Goal: Task Accomplishment & Management: Manage account settings

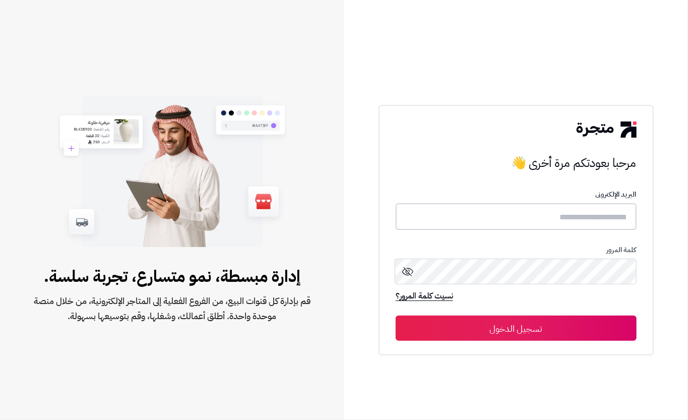
click at [569, 222] on input "text" at bounding box center [516, 216] width 241 height 27
click at [477, 210] on input "text" at bounding box center [516, 216] width 241 height 27
type input "****"
click at [504, 330] on button "تسجيل الدخول" at bounding box center [516, 327] width 241 height 25
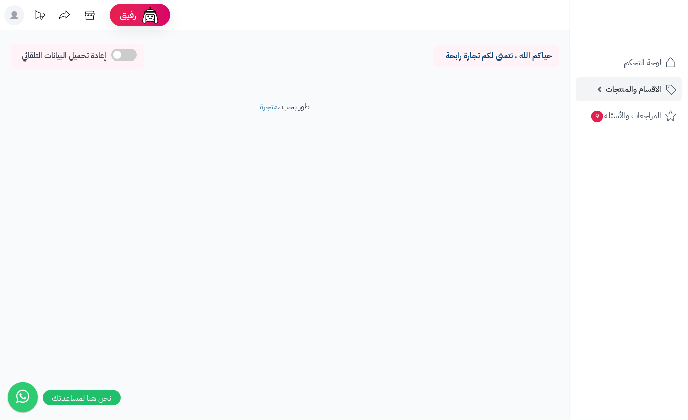
click at [612, 91] on span "الأقسام والمنتجات" at bounding box center [633, 89] width 55 height 14
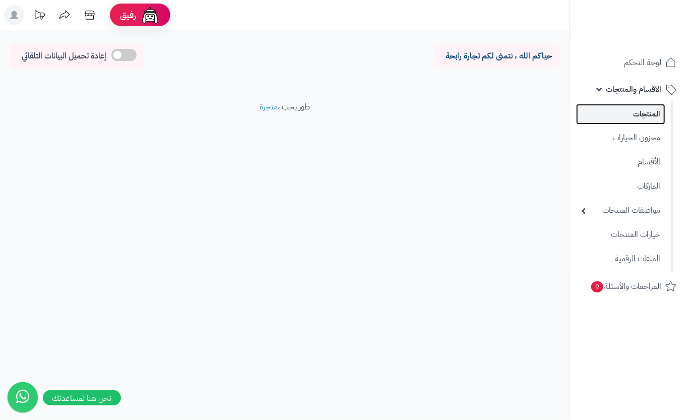
click at [650, 117] on link "المنتجات" at bounding box center [620, 114] width 89 height 21
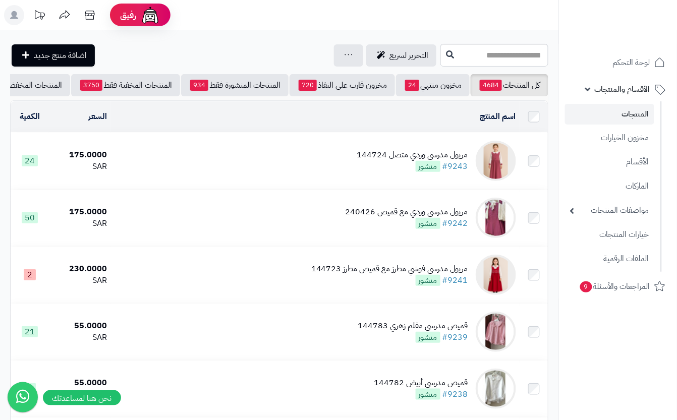
click at [223, 168] on td "مريول مدرسي وردي متصل 144724 #9243 منشور" at bounding box center [315, 161] width 409 height 56
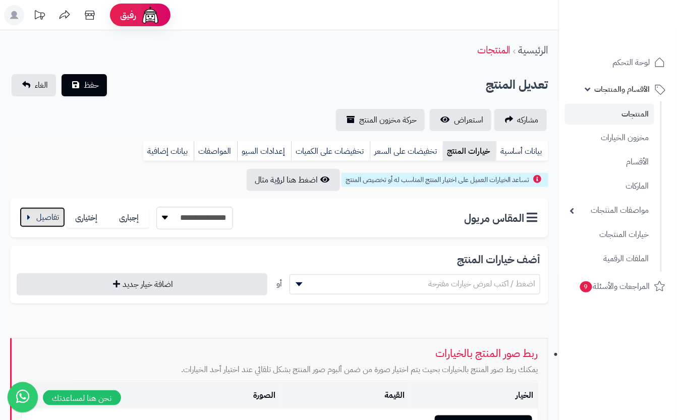
click at [34, 219] on button "button" at bounding box center [42, 217] width 45 height 20
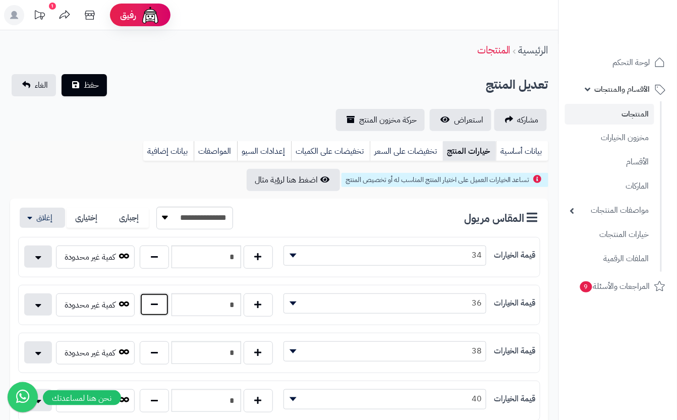
click at [154, 309] on button "button" at bounding box center [154, 304] width 29 height 23
type input "*"
click at [222, 74] on div "تعديل المنتج حفظ الغاء" at bounding box center [279, 85] width 538 height 22
click at [89, 80] on span "حفظ" at bounding box center [91, 85] width 15 height 12
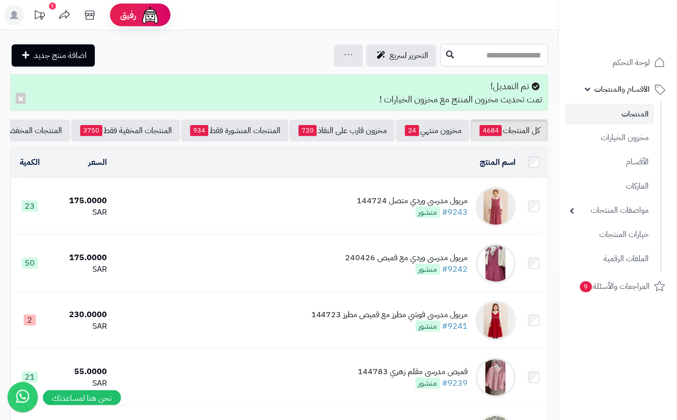
click at [440, 57] on input "text" at bounding box center [494, 55] width 108 height 23
